Goal: Information Seeking & Learning: Learn about a topic

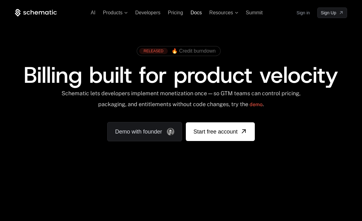
click at [196, 12] on span "Docs" at bounding box center [196, 12] width 11 height 5
